Goal: Information Seeking & Learning: Learn about a topic

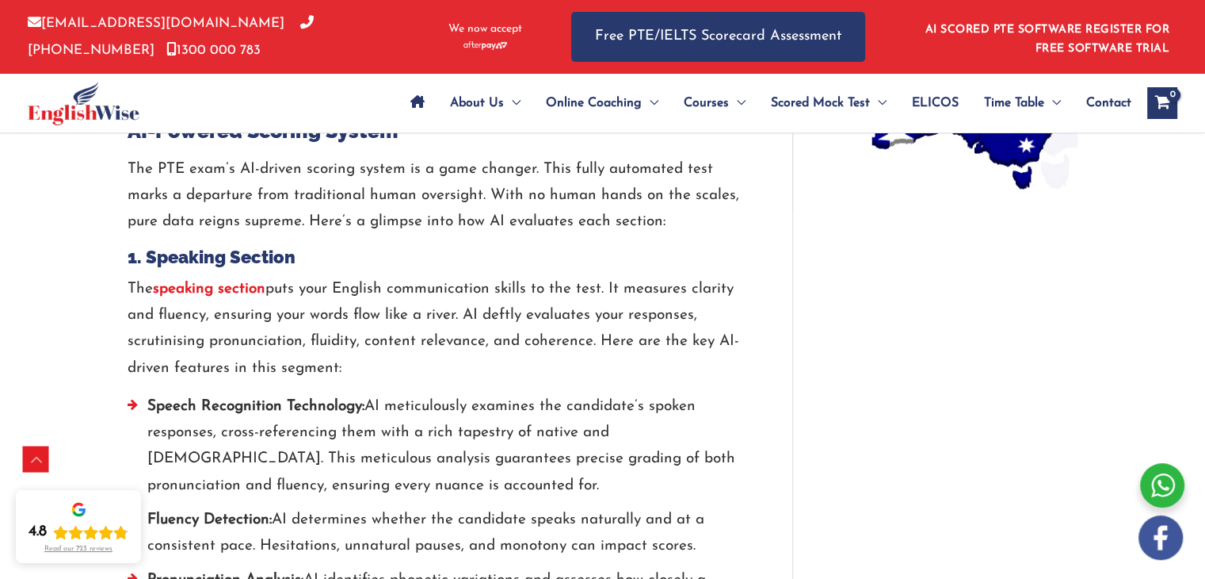
scroll to position [1403, 0]
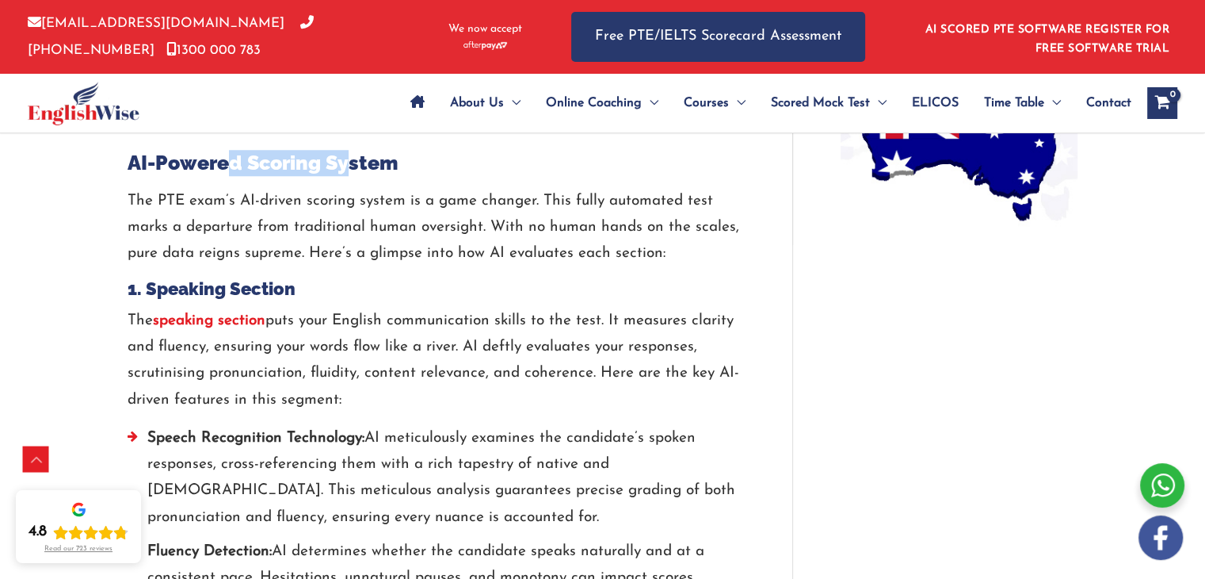
drag, startPoint x: 231, startPoint y: 159, endPoint x: 346, endPoint y: 170, distance: 114.6
click at [346, 170] on h2 "AI-Powered Scoring System" at bounding box center [436, 163] width 617 height 26
drag, startPoint x: 136, startPoint y: 160, endPoint x: 389, endPoint y: 166, distance: 252.9
click at [389, 166] on h2 "AI-Powered Scoring System" at bounding box center [436, 163] width 617 height 26
click at [391, 166] on h2 "AI-Powered Scoring System" at bounding box center [436, 163] width 617 height 26
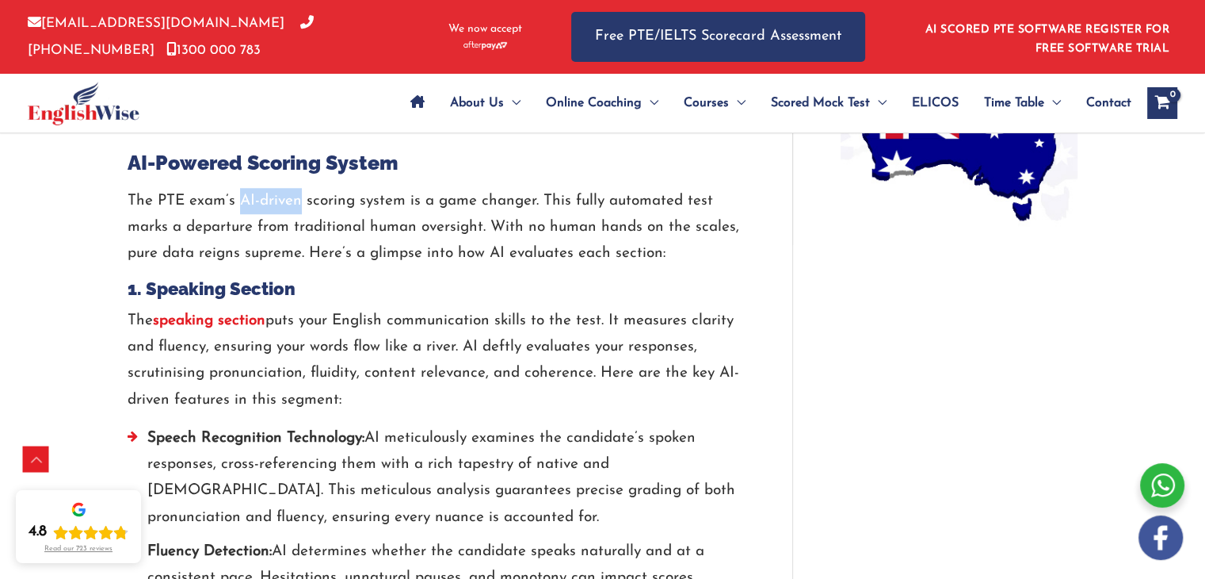
drag, startPoint x: 241, startPoint y: 189, endPoint x: 296, endPoint y: 196, distance: 55.8
click at [296, 196] on p "The PTE exam’s AI-driven scoring system is a game changer. This fully automated…" at bounding box center [436, 227] width 617 height 79
click at [314, 194] on p "The PTE exam’s AI-driven scoring system is a game changer. This fully automated…" at bounding box center [436, 227] width 617 height 79
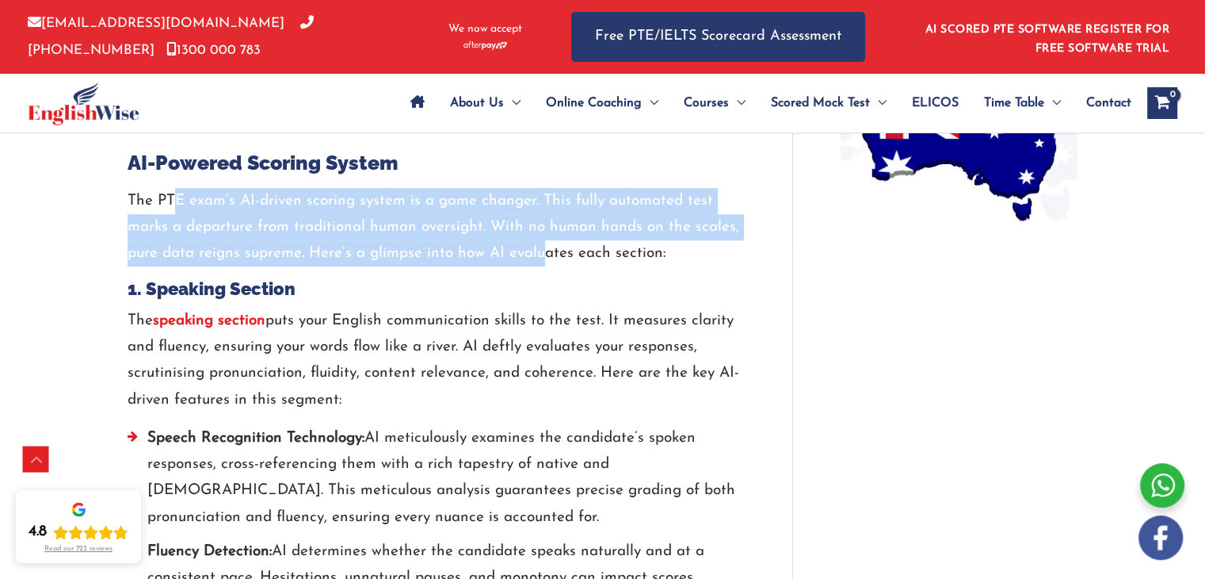
drag, startPoint x: 174, startPoint y: 204, endPoint x: 545, endPoint y: 258, distance: 374.8
click at [545, 258] on p "The PTE exam’s AI-driven scoring system is a game changer. This fully automated…" at bounding box center [436, 227] width 617 height 79
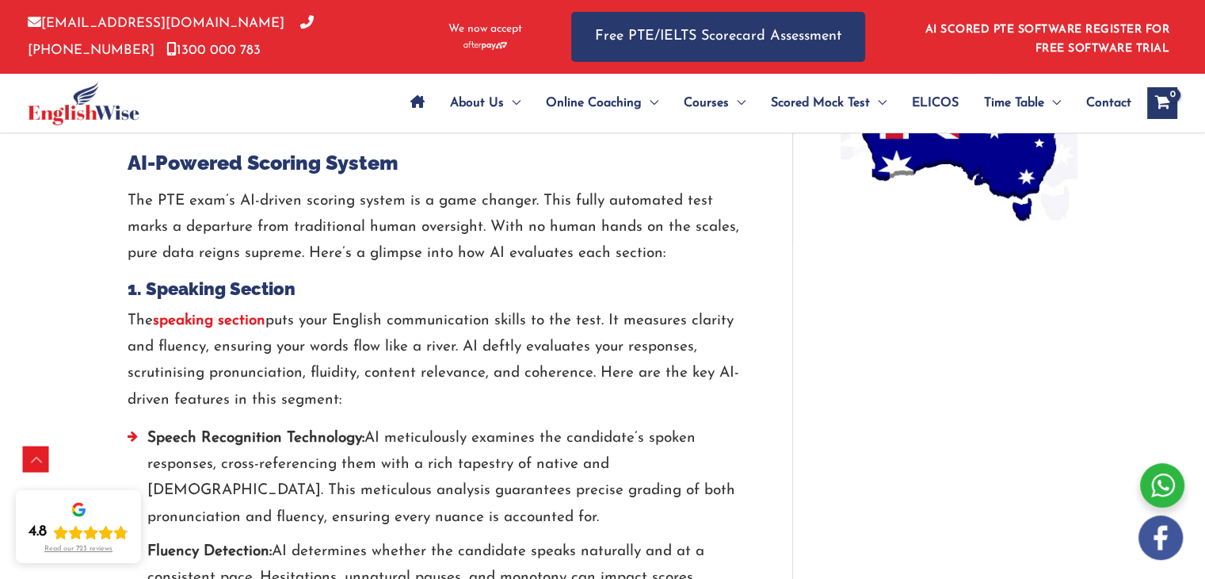
click at [647, 254] on p "The PTE exam’s AI-driven scoring system is a game changer. This fully automated…" at bounding box center [436, 227] width 617 height 79
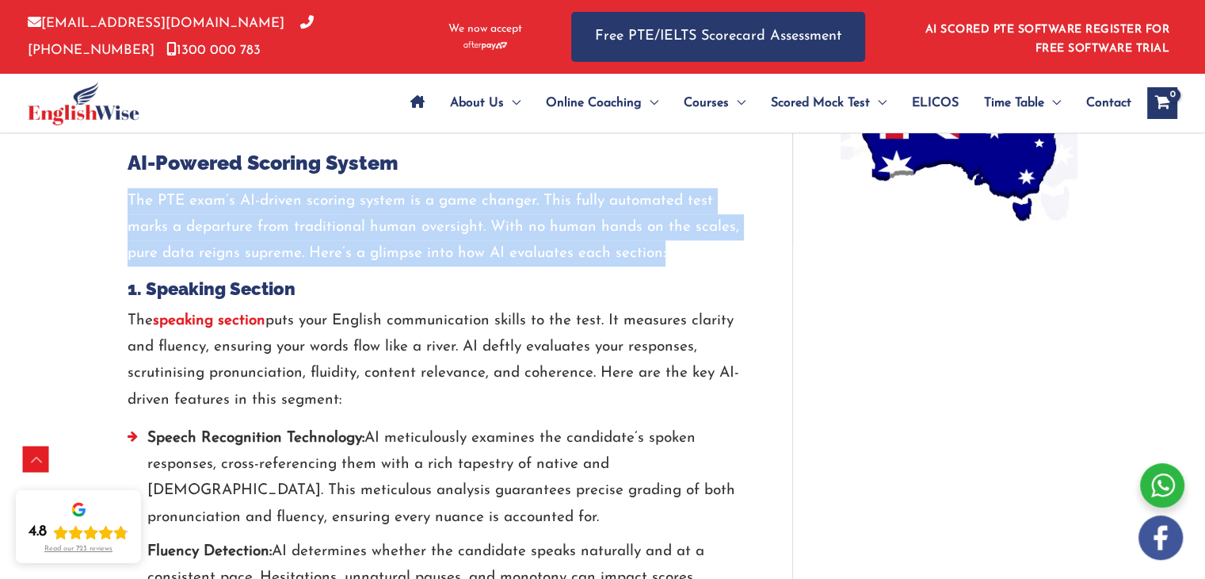
drag, startPoint x: 117, startPoint y: 197, endPoint x: 595, endPoint y: 269, distance: 483.2
click at [368, 255] on p "The PTE exam’s AI-driven scoring system is a game changer. This fully automated…" at bounding box center [436, 227] width 617 height 79
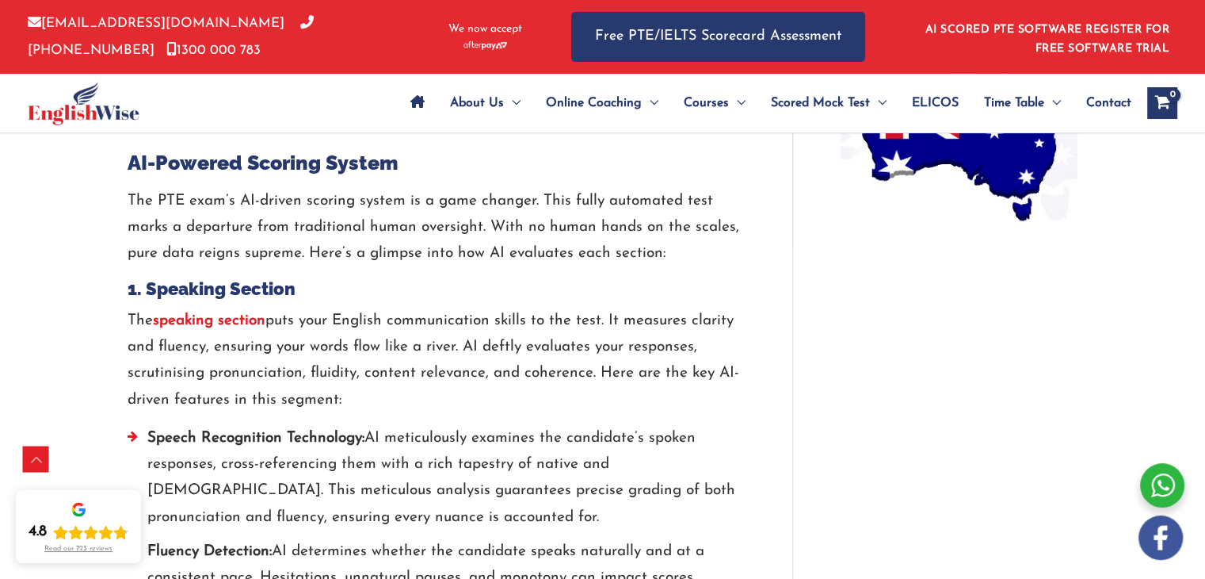
click at [164, 195] on p "The PTE exam’s AI-driven scoring system is a game changer. This fully automated…" at bounding box center [436, 227] width 617 height 79
click at [262, 208] on p "The PTE exam’s AI-driven scoring system is a game changer. This fully automated…" at bounding box center [436, 227] width 617 height 79
drag, startPoint x: 166, startPoint y: 201, endPoint x: 311, endPoint y: 212, distance: 144.7
click at [311, 212] on p "The PTE exam’s AI-driven scoring system is a game changer. This fully automated…" at bounding box center [436, 227] width 617 height 79
click at [397, 190] on p "The PTE exam’s AI-driven scoring system is a game changer. This fully automated…" at bounding box center [436, 227] width 617 height 79
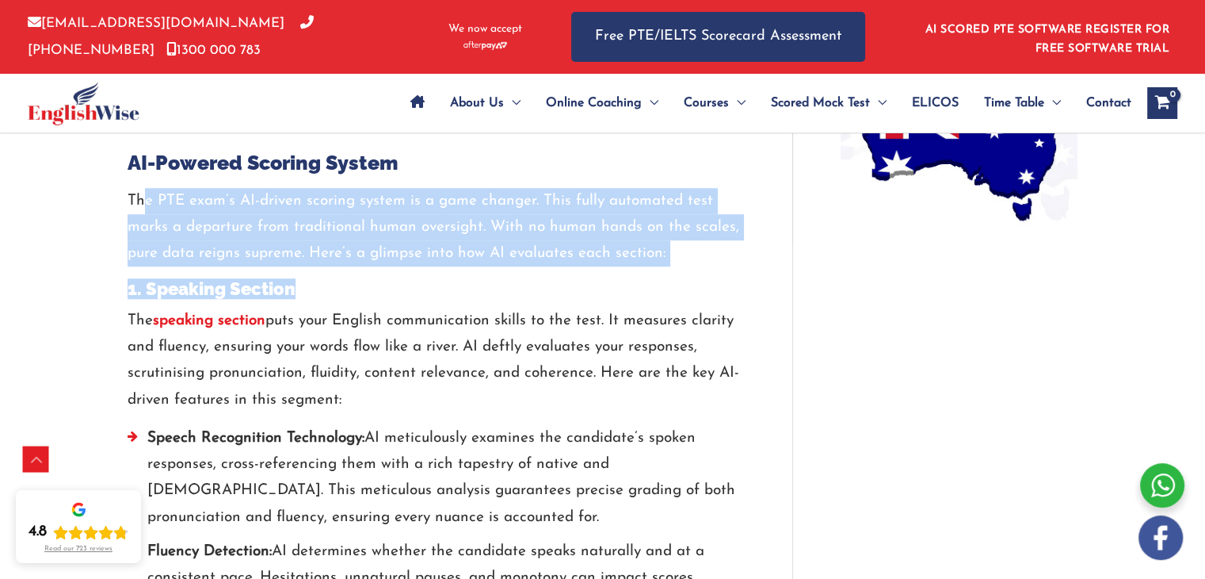
drag, startPoint x: 147, startPoint y: 191, endPoint x: 602, endPoint y: 280, distance: 463.5
click at [468, 280] on h4 "1. Speaking Section" at bounding box center [436, 288] width 617 height 21
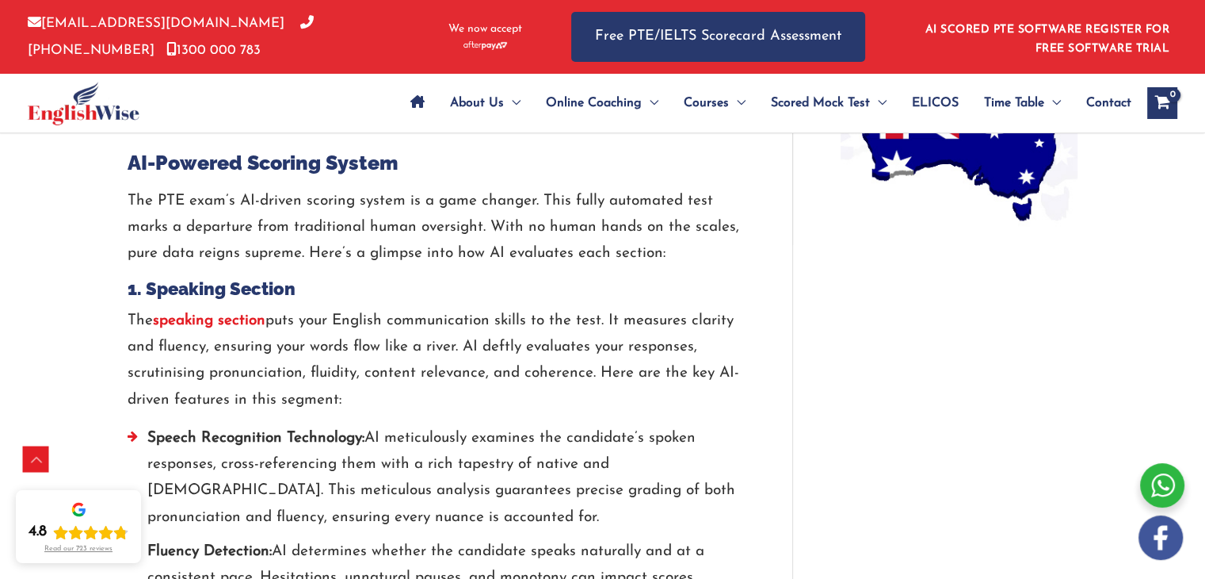
click at [301, 308] on p "The speaking section puts your English communication skills to the test. It mea…" at bounding box center [436, 360] width 617 height 105
drag, startPoint x: 158, startPoint y: 311, endPoint x: 456, endPoint y: 358, distance: 301.7
click at [456, 358] on p "The speaking section puts your English communication skills to the test. It mea…" at bounding box center [436, 360] width 617 height 105
click at [425, 365] on p "The speaking section puts your English communication skills to the test. It mea…" at bounding box center [436, 360] width 617 height 105
drag, startPoint x: 376, startPoint y: 391, endPoint x: 124, endPoint y: 193, distance: 320.7
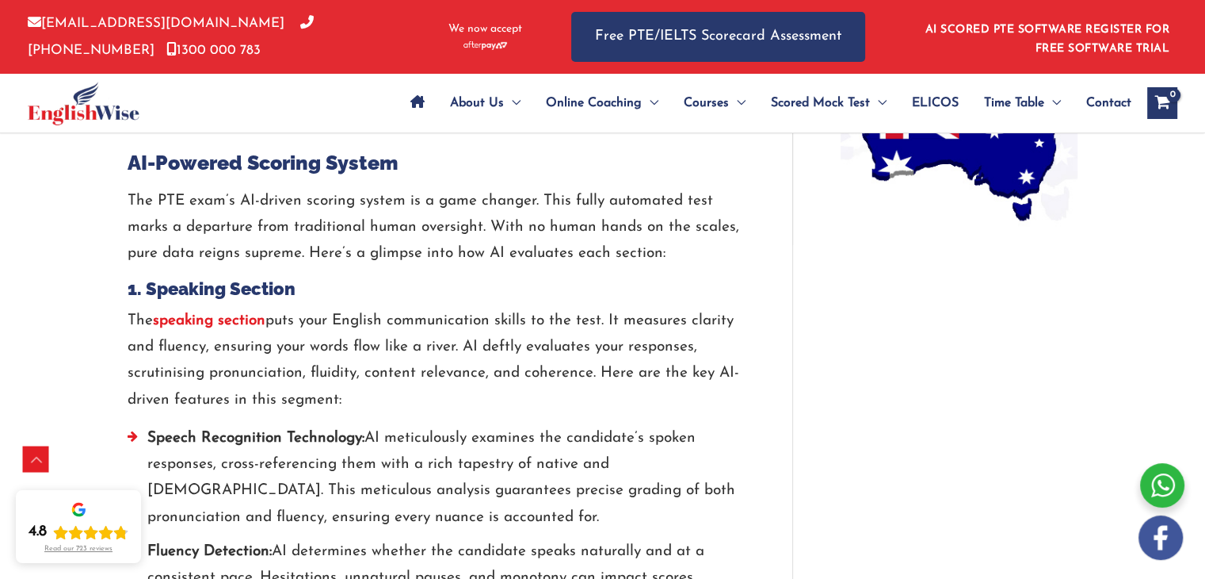
click at [246, 320] on strong "speaking section" at bounding box center [209, 320] width 113 height 15
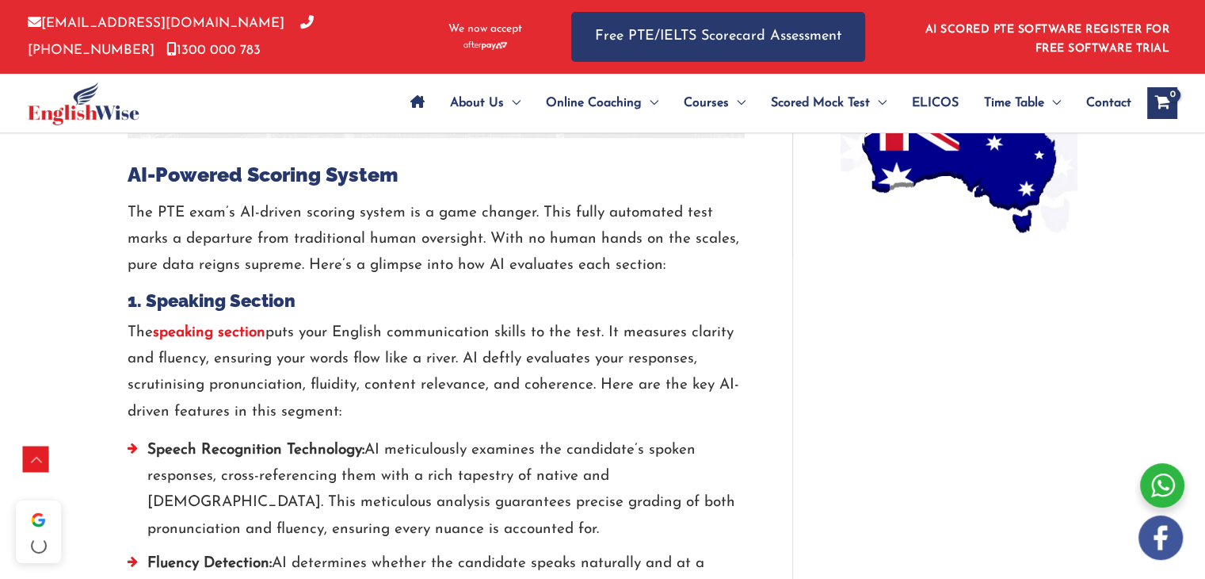
scroll to position [1403, 0]
